Goal: Understand process/instructions

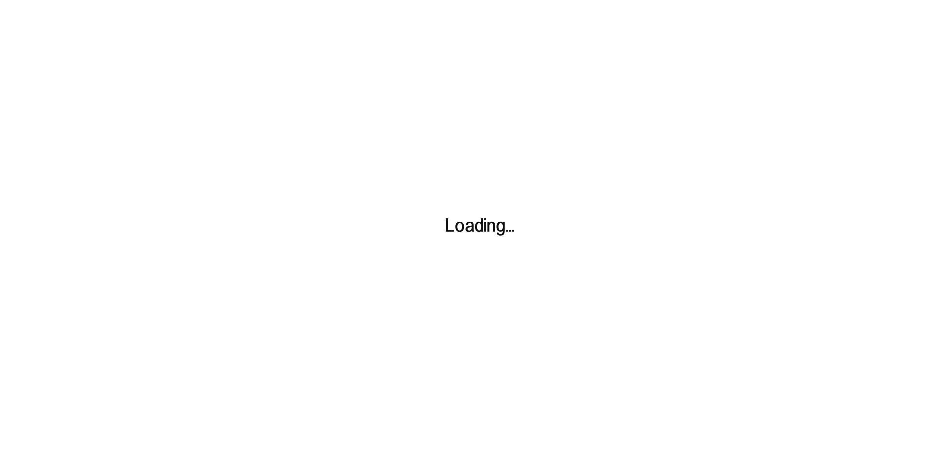
scroll to position [1515, 0]
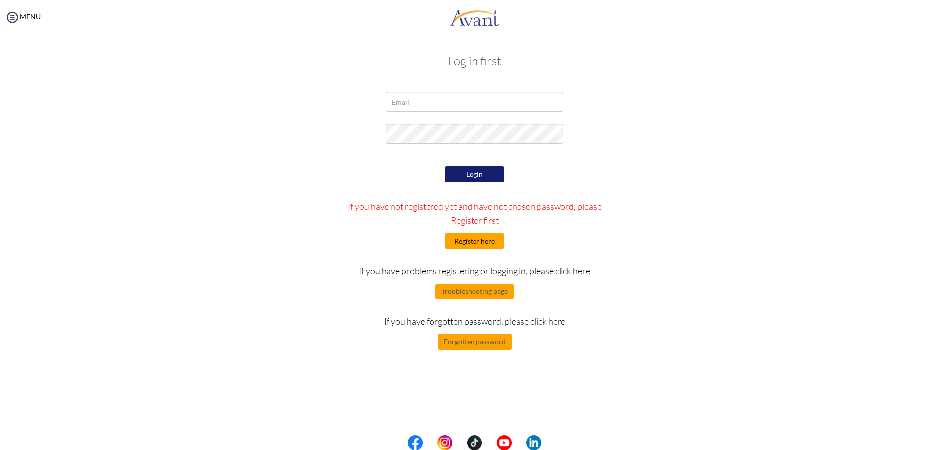
type input "[EMAIL_ADDRESS][DOMAIN_NAME]"
click at [479, 241] on button "Register here" at bounding box center [474, 241] width 59 height 16
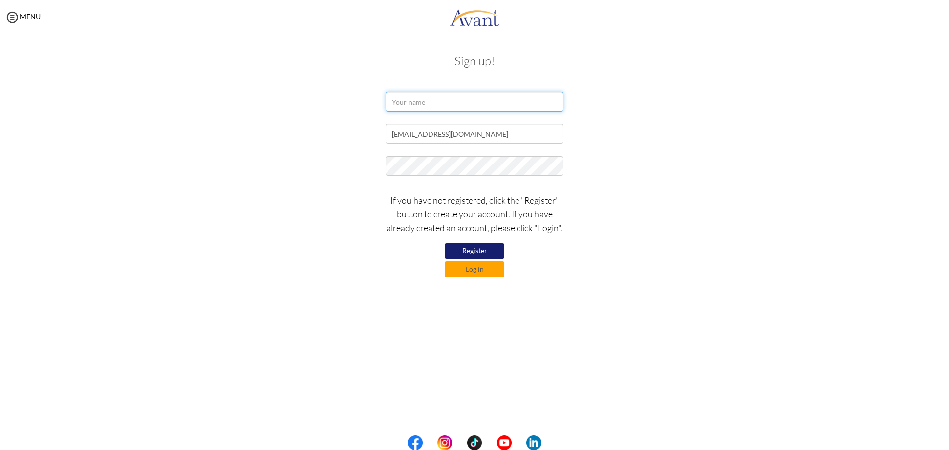
click at [403, 101] on input "text" at bounding box center [475, 102] width 178 height 20
click at [411, 102] on input "kiya daba" at bounding box center [475, 102] width 178 height 20
click at [396, 101] on input "kiya Daba" at bounding box center [475, 102] width 178 height 20
type input "Kiya Daba"
click at [480, 251] on button "Register" at bounding box center [474, 251] width 59 height 16
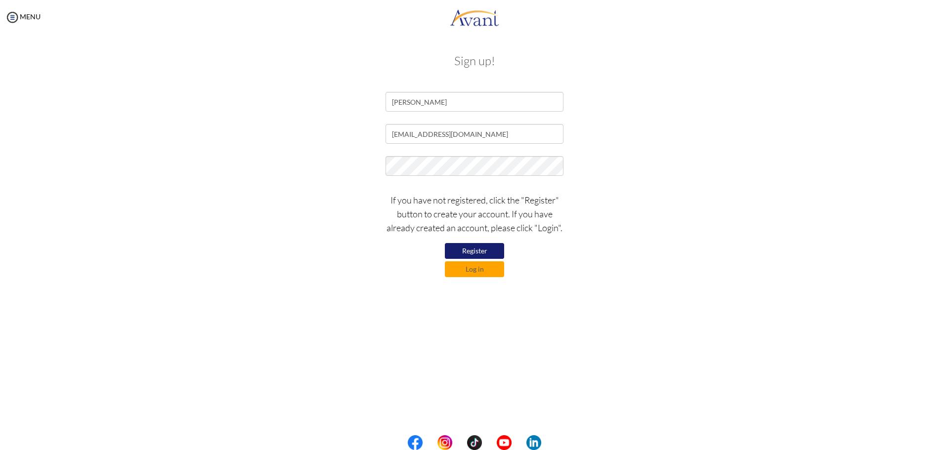
click at [480, 251] on button "Register" at bounding box center [474, 251] width 59 height 16
click at [480, 276] on button "Log in" at bounding box center [474, 270] width 59 height 16
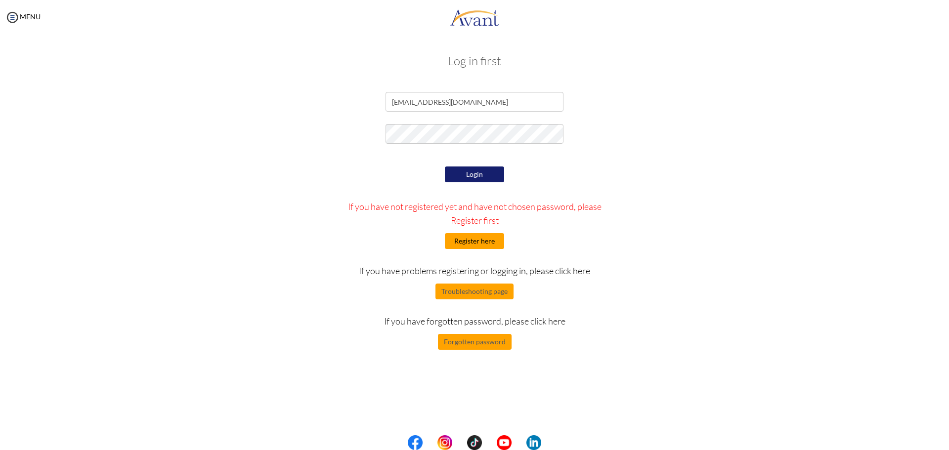
click at [471, 240] on button "Register here" at bounding box center [474, 241] width 59 height 16
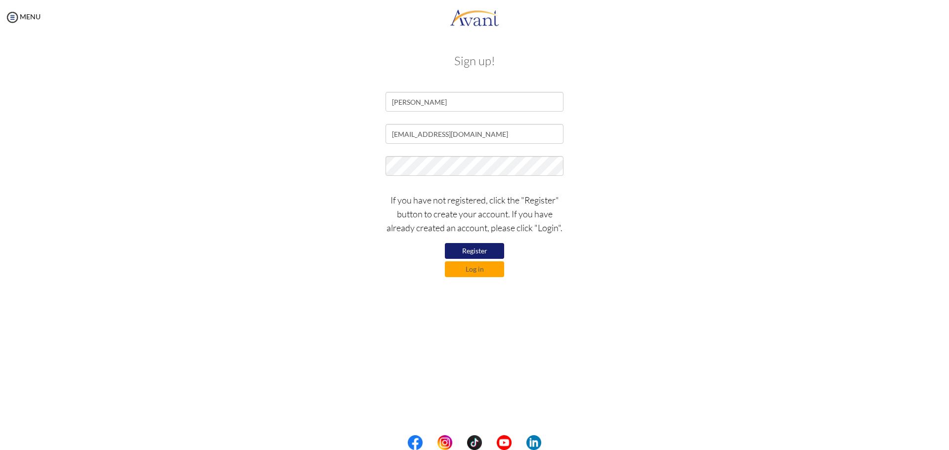
click at [479, 248] on button "Register" at bounding box center [474, 251] width 59 height 16
click at [476, 248] on button "Register" at bounding box center [474, 251] width 59 height 16
click at [476, 249] on button "Register" at bounding box center [474, 251] width 59 height 17
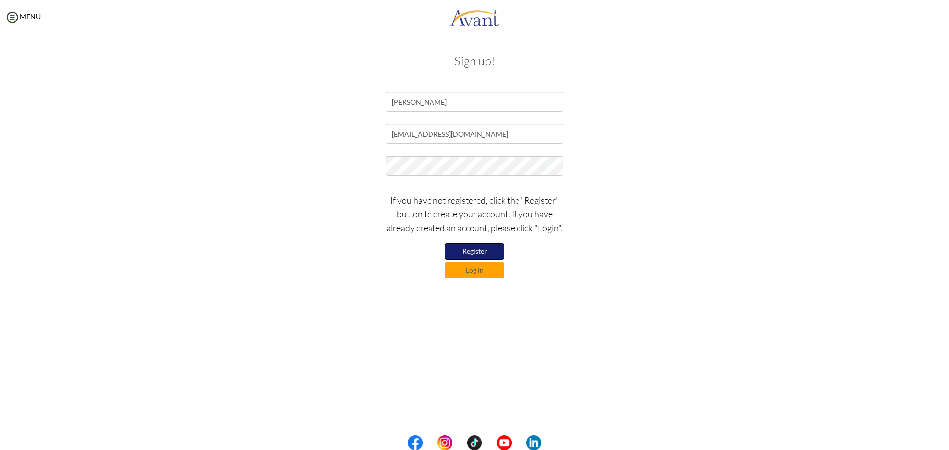
click at [476, 249] on button "Register" at bounding box center [474, 251] width 59 height 17
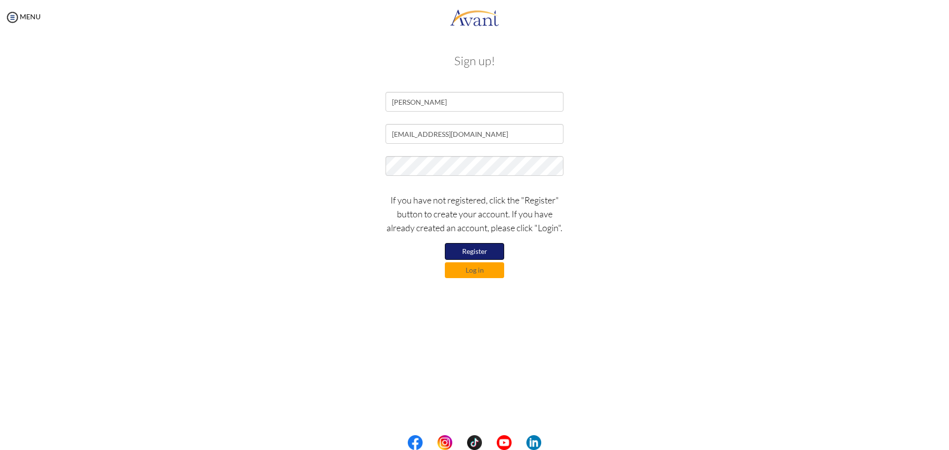
click at [476, 249] on button "Register" at bounding box center [474, 251] width 59 height 17
click at [476, 248] on button "Register" at bounding box center [474, 251] width 59 height 17
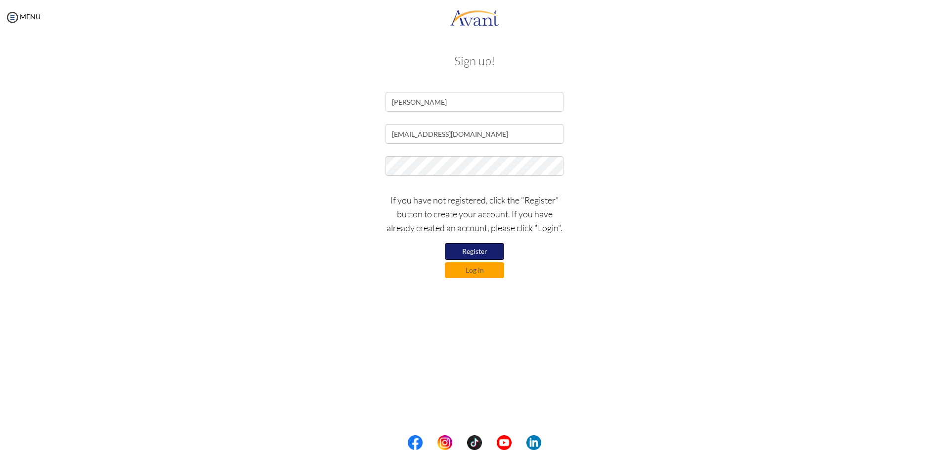
click at [476, 248] on button "Register" at bounding box center [474, 251] width 59 height 17
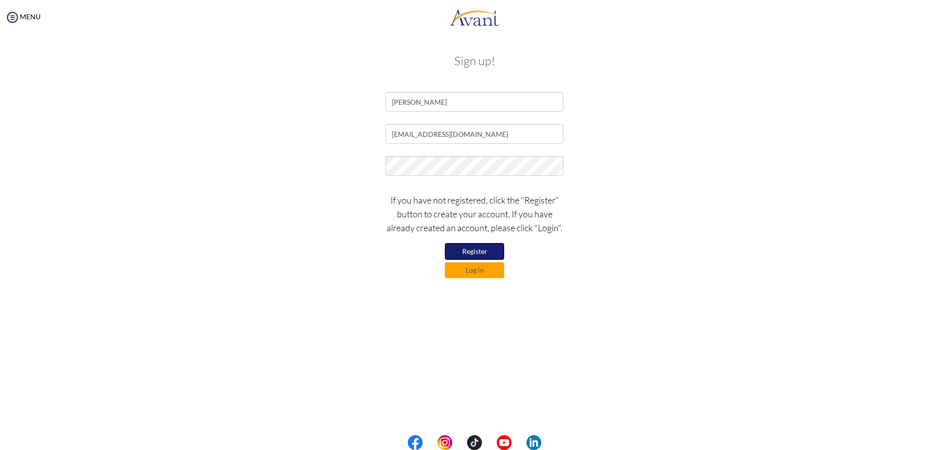
click at [476, 248] on button "Register" at bounding box center [474, 251] width 59 height 17
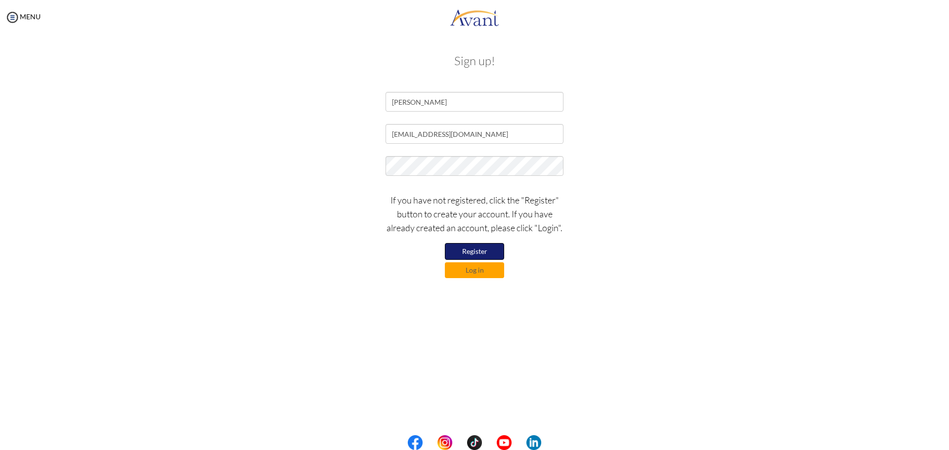
click at [476, 248] on button "Register" at bounding box center [474, 251] width 59 height 17
click at [477, 271] on button "Log in" at bounding box center [474, 270] width 59 height 16
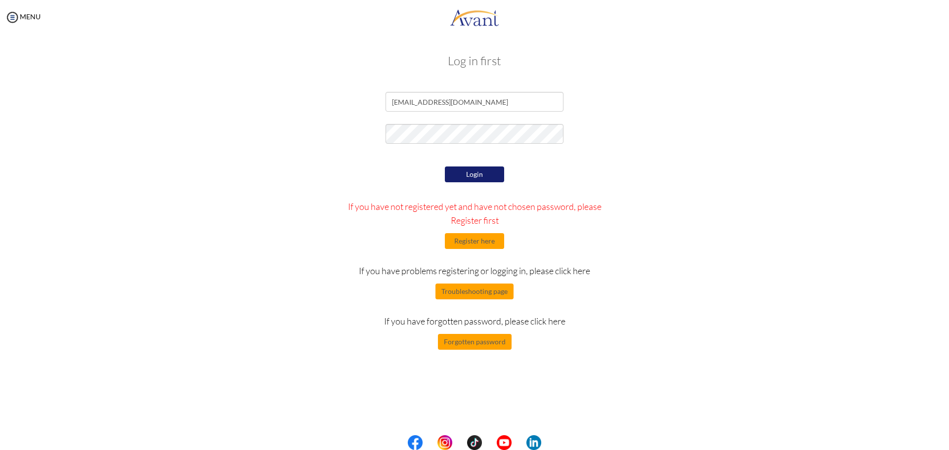
click at [466, 172] on button "Login" at bounding box center [474, 175] width 59 height 16
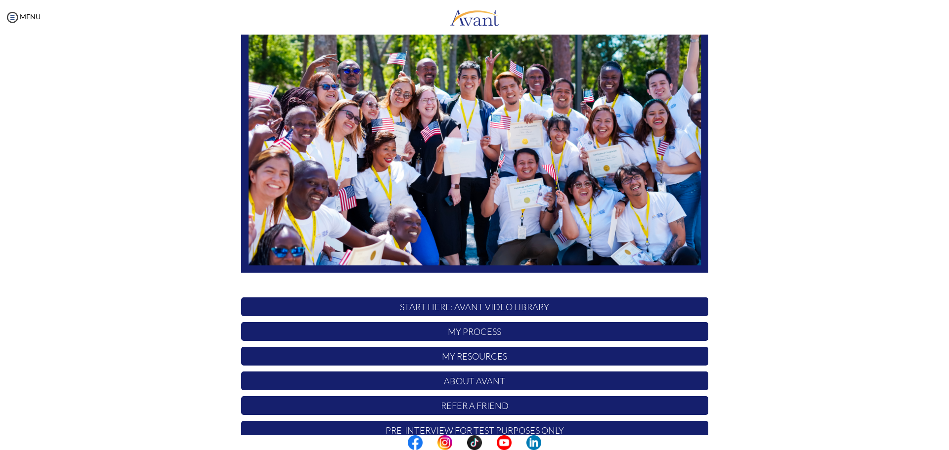
scroll to position [99, 0]
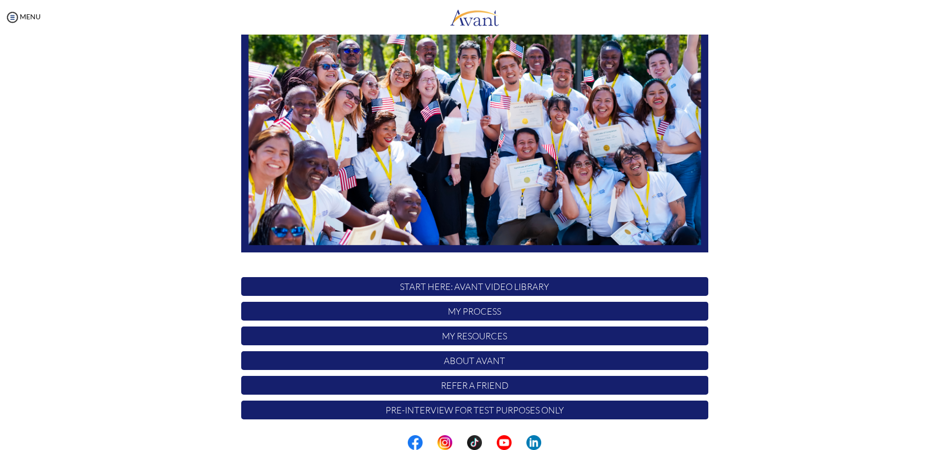
click at [493, 286] on p "START HERE: Avant Video Library" at bounding box center [474, 286] width 467 height 19
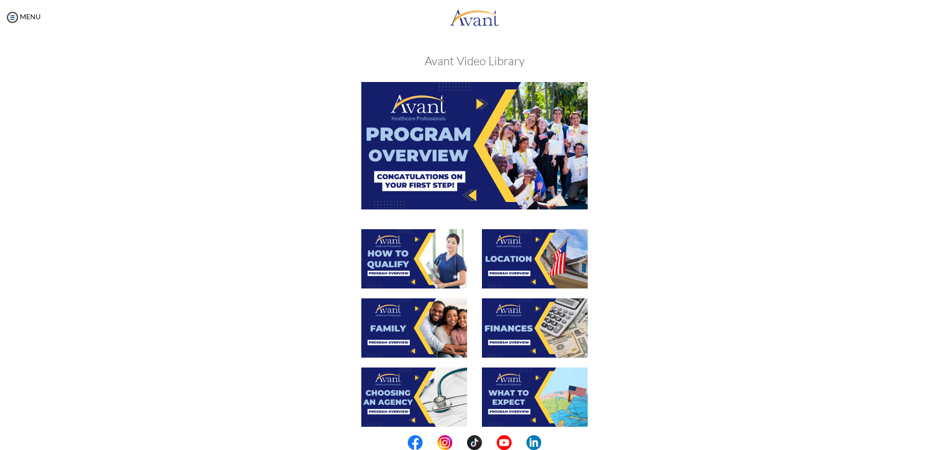
scroll to position [229, 0]
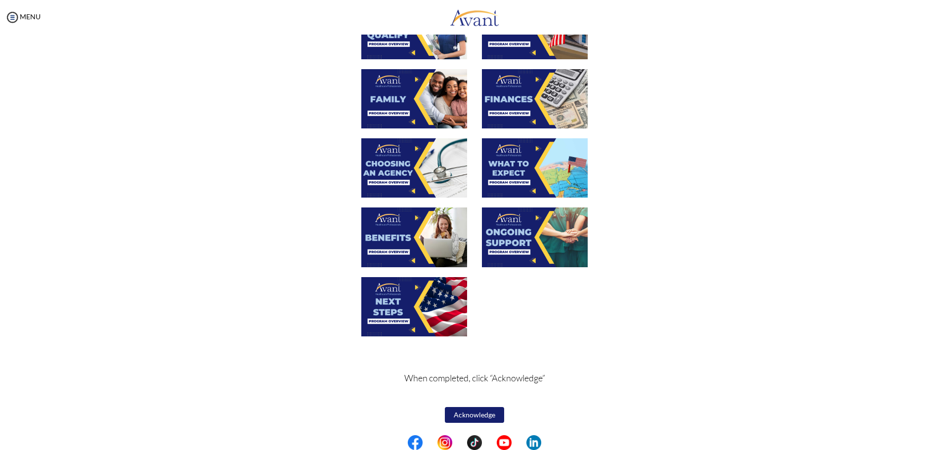
click at [471, 416] on button "Acknowledge" at bounding box center [474, 415] width 59 height 16
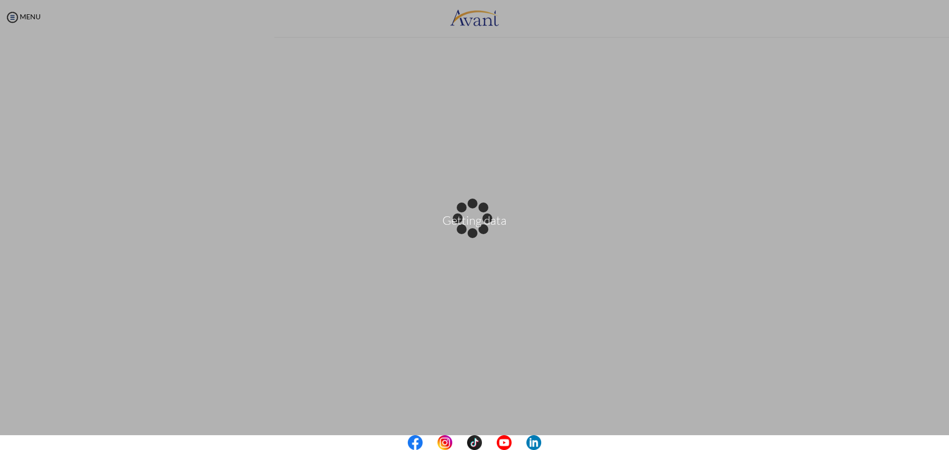
scroll to position [230, 0]
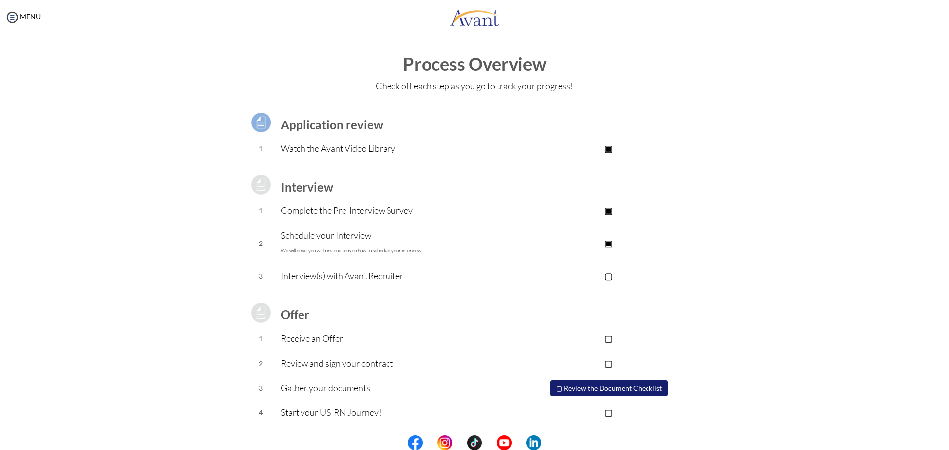
click at [610, 145] on p "▣" at bounding box center [609, 148] width 198 height 14
click at [611, 150] on p "▣" at bounding box center [609, 148] width 198 height 14
type textarea "▣"
click at [611, 150] on p "▣" at bounding box center [609, 148] width 198 height 14
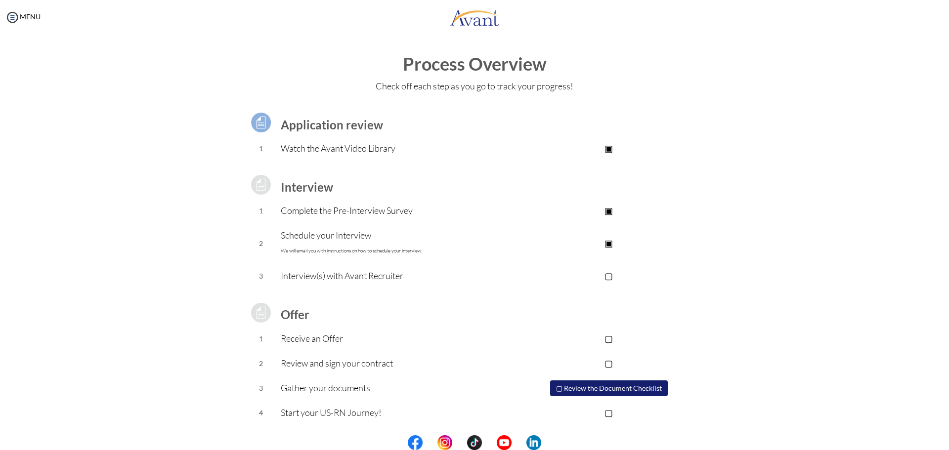
click at [609, 210] on p "▣" at bounding box center [609, 211] width 198 height 14
click at [614, 209] on p "▣" at bounding box center [609, 211] width 198 height 14
click at [611, 240] on p "▣" at bounding box center [609, 243] width 198 height 14
click at [610, 241] on p "▢" at bounding box center [609, 243] width 198 height 14
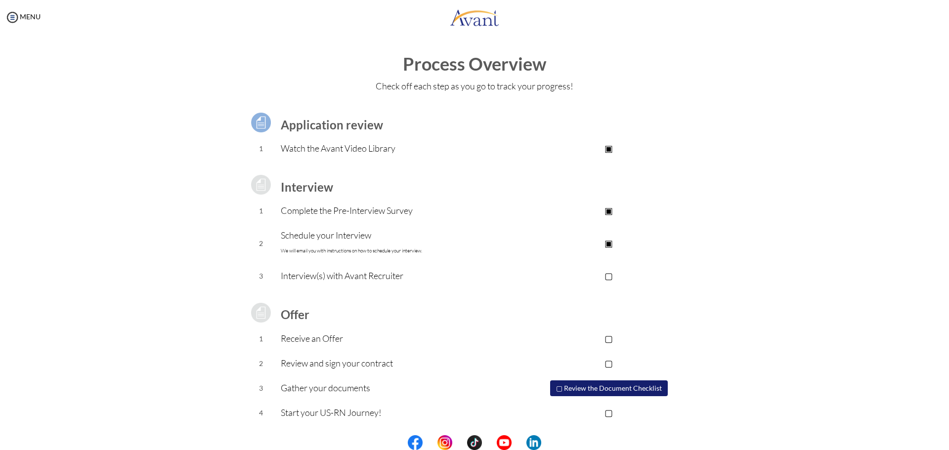
click at [612, 244] on p "▣" at bounding box center [609, 243] width 198 height 14
click at [612, 244] on p "▢" at bounding box center [609, 243] width 198 height 14
click at [614, 243] on p "▣" at bounding box center [609, 243] width 198 height 14
click at [611, 149] on p "▣" at bounding box center [609, 148] width 198 height 14
click at [613, 212] on p "▣" at bounding box center [609, 211] width 198 height 14
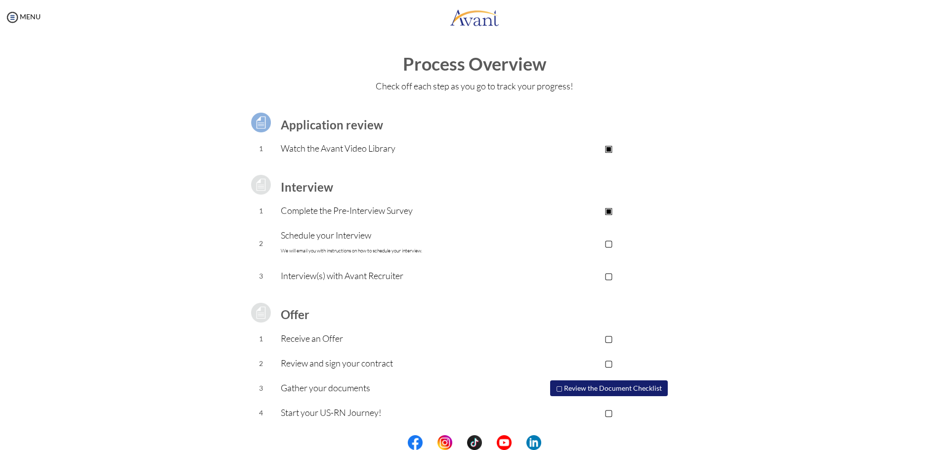
click at [614, 243] on p "▢" at bounding box center [609, 243] width 198 height 14
click at [609, 245] on p "▣" at bounding box center [609, 243] width 198 height 14
click at [610, 147] on p "▣" at bounding box center [609, 148] width 198 height 14
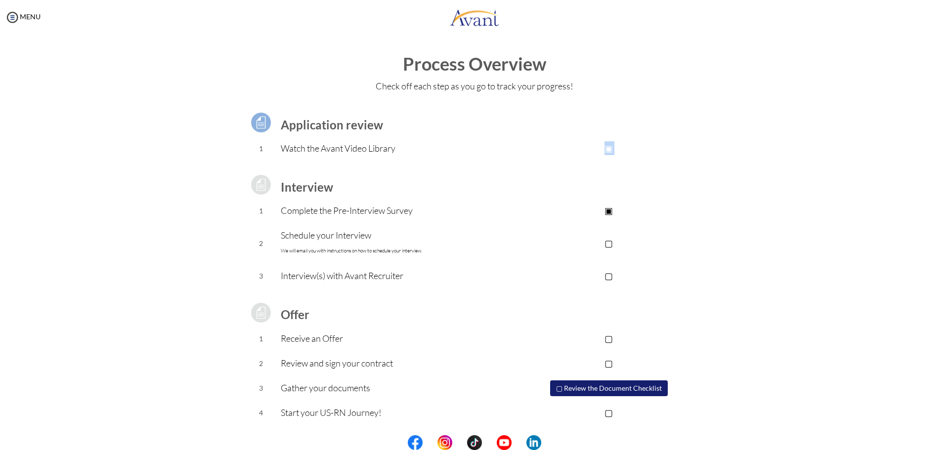
click at [652, 146] on p "▣" at bounding box center [609, 148] width 198 height 14
click at [653, 182] on td at bounding box center [609, 185] width 198 height 28
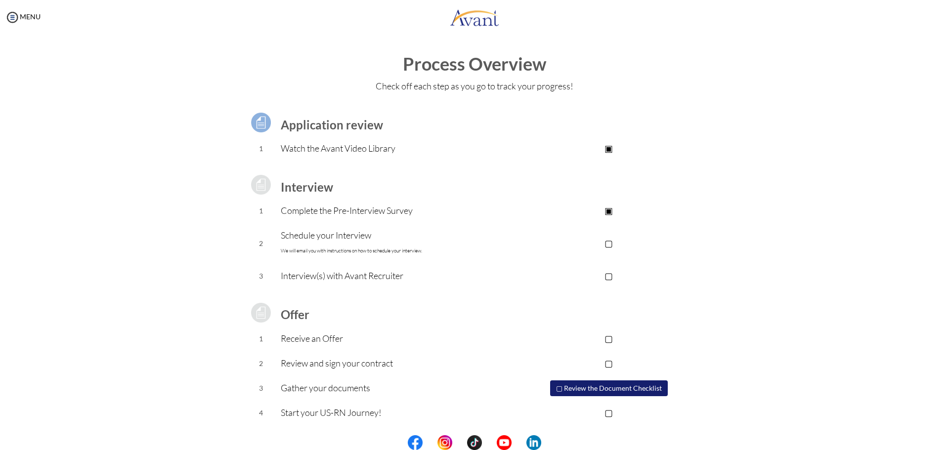
click at [653, 182] on td at bounding box center [609, 185] width 198 height 28
